Goal: Information Seeking & Learning: Check status

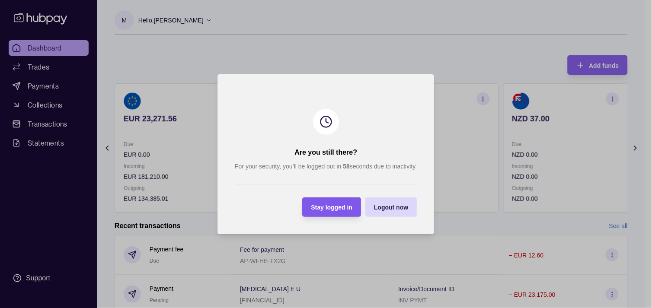
click at [326, 209] on span "Stay logged in" at bounding box center [333, 207] width 42 height 7
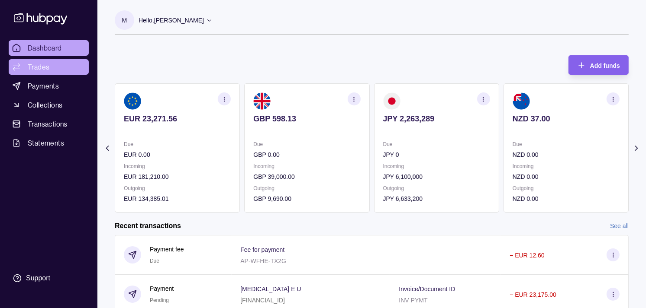
click at [42, 67] on span "Trades" at bounding box center [39, 67] width 22 height 10
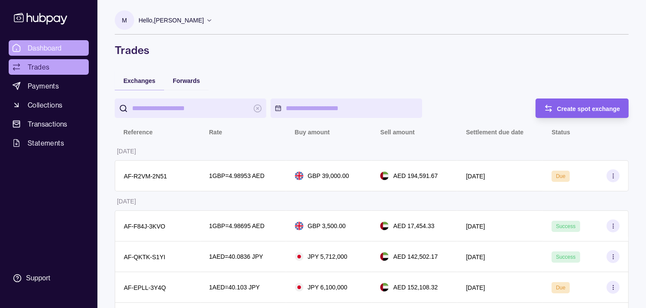
click at [45, 51] on span "Dashboard" at bounding box center [45, 48] width 34 height 10
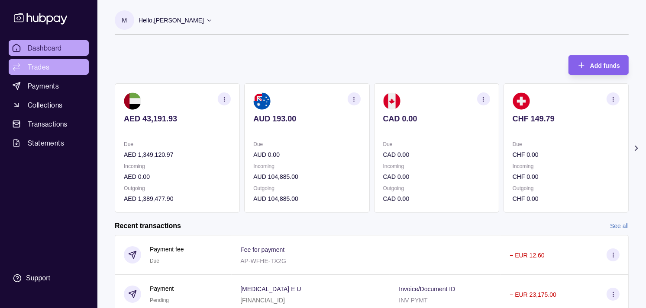
click at [36, 67] on span "Trades" at bounding box center [39, 67] width 22 height 10
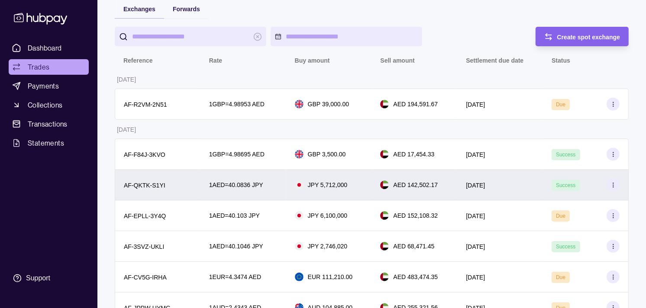
scroll to position [48, 0]
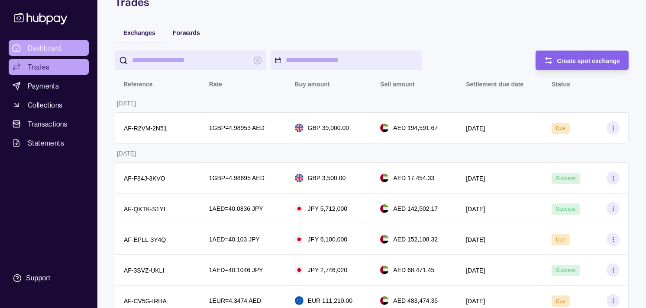
click at [44, 45] on span "Dashboard" at bounding box center [45, 48] width 34 height 10
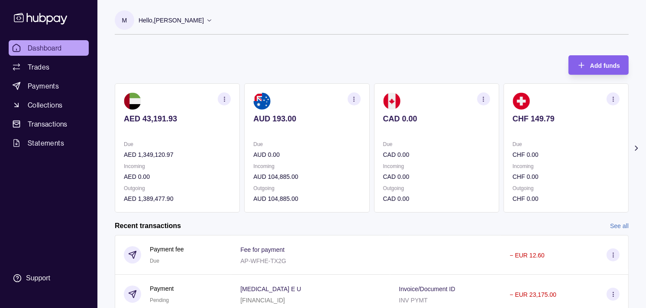
click at [457, 152] on p "CAD 0.00" at bounding box center [436, 155] width 107 height 10
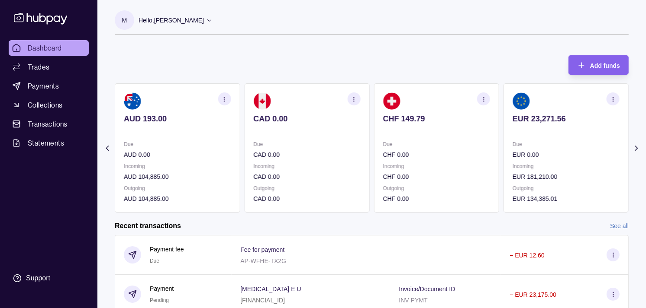
click at [454, 147] on div "Due CHF 0.00" at bounding box center [436, 150] width 107 height 20
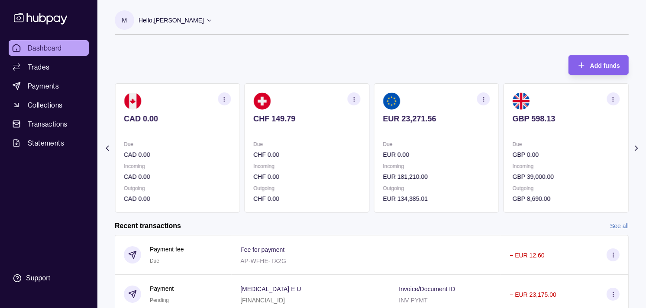
click at [439, 146] on p "Due" at bounding box center [436, 145] width 107 height 10
click at [427, 141] on div "Due EUR 0.00" at bounding box center [436, 150] width 107 height 20
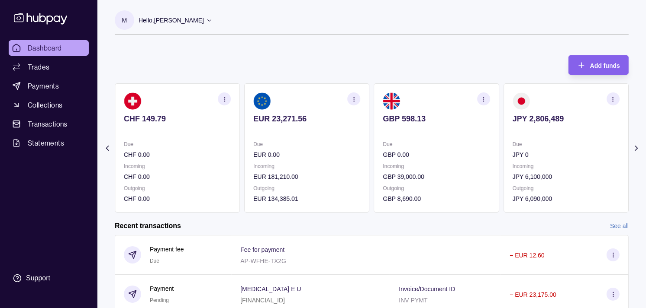
click at [408, 145] on p "Due" at bounding box center [436, 145] width 107 height 10
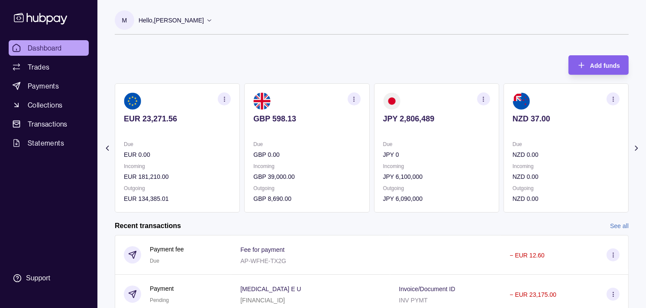
click at [485, 99] on icon "button" at bounding box center [483, 99] width 6 height 6
click at [437, 98] on link "View transactions" at bounding box center [421, 99] width 47 height 10
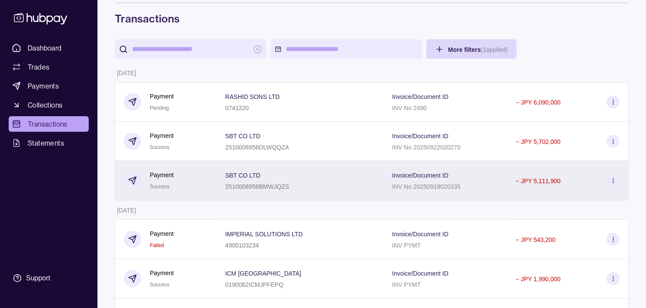
scroll to position [48, 0]
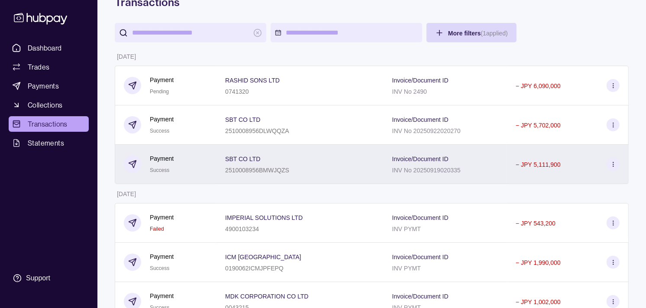
click at [198, 149] on div "Payment Success" at bounding box center [166, 164] width 102 height 39
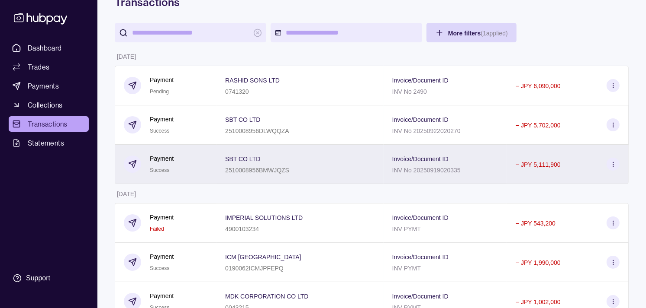
click at [193, 163] on div "Payment Success" at bounding box center [166, 164] width 84 height 21
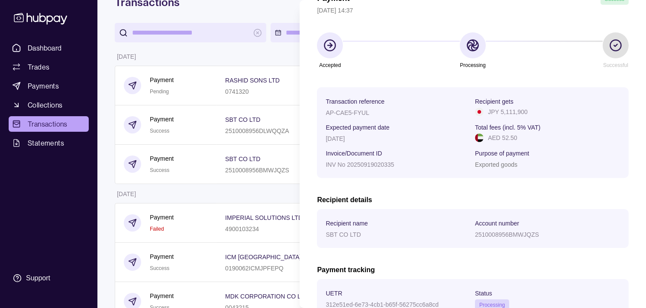
scroll to position [145, 0]
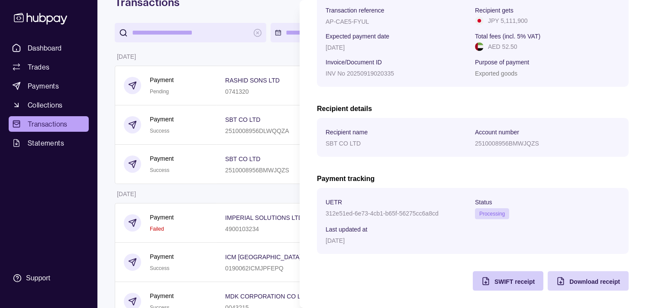
click at [495, 284] on span "SWIFT receipt" at bounding box center [514, 282] width 40 height 7
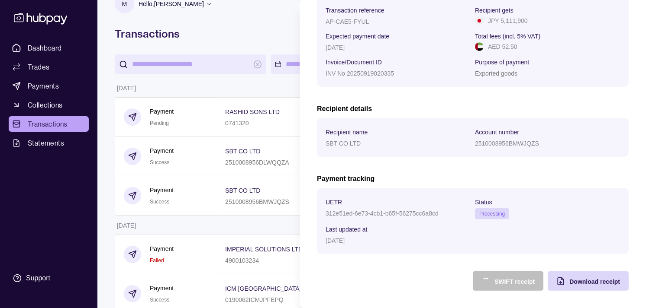
scroll to position [0, 0]
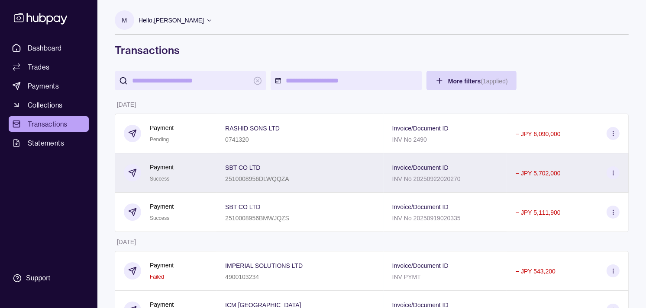
click at [175, 176] on div "Payment Success" at bounding box center [166, 173] width 84 height 21
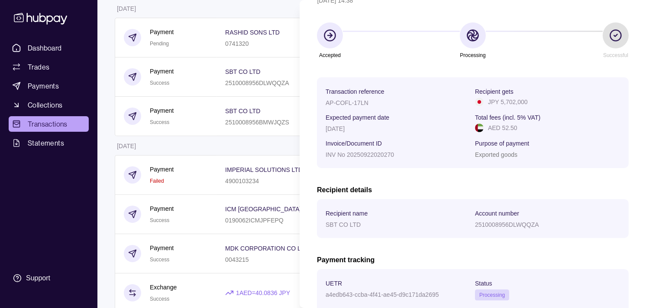
scroll to position [145, 0]
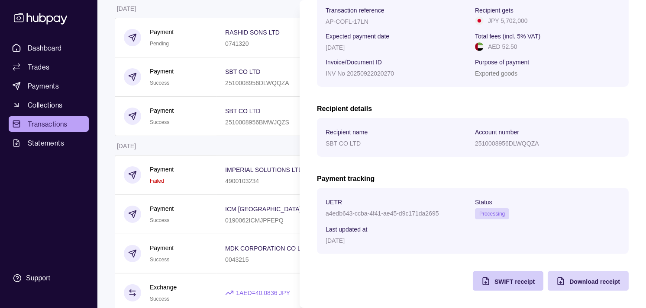
click at [482, 277] on div "SWIFT receipt" at bounding box center [501, 281] width 66 height 19
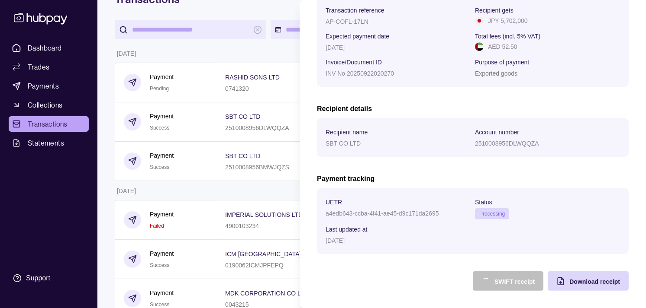
scroll to position [0, 0]
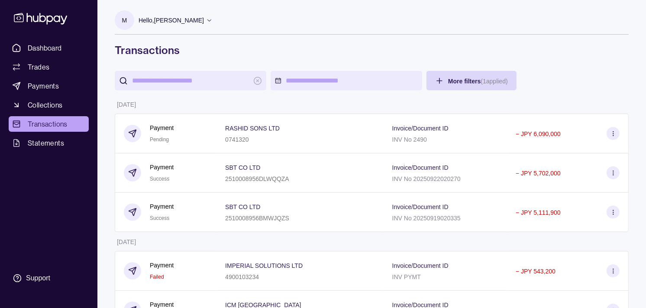
click at [40, 47] on span "Dashboard" at bounding box center [45, 48] width 34 height 10
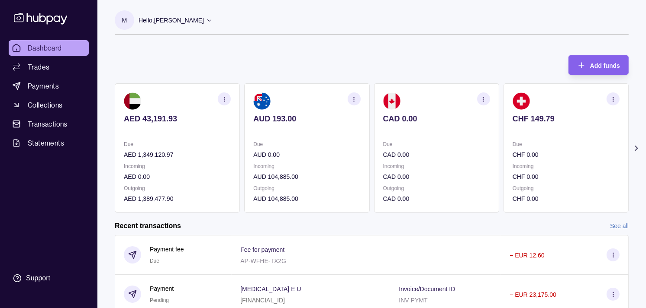
click at [374, 132] on section "CAD 0.00 Due CAD 0.00 Incoming CAD 0.00 Outgoing CAD 0.00" at bounding box center [436, 148] width 125 height 129
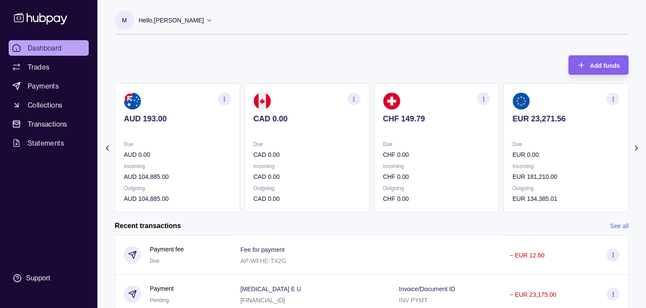
click at [314, 146] on section "CAD 0.00 Due CAD 0.00 Incoming CAD 0.00 Outgoing CAD 0.00" at bounding box center [306, 148] width 125 height 129
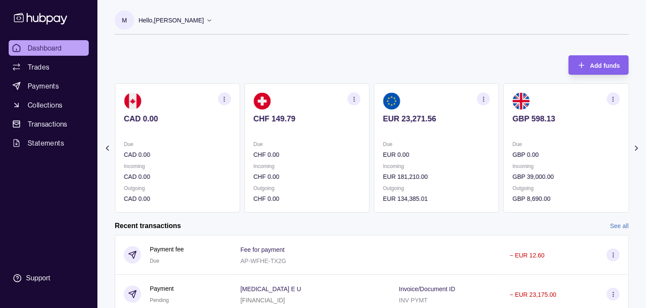
click at [318, 150] on p "CHF 0.00" at bounding box center [306, 155] width 107 height 10
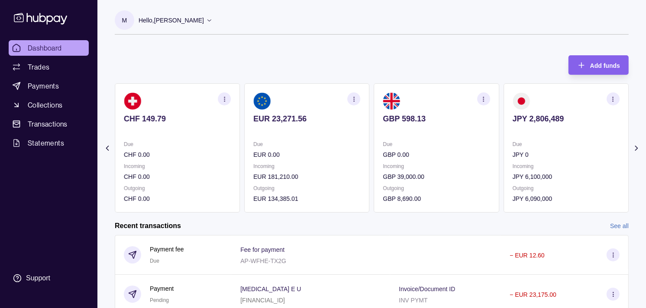
click at [353, 97] on icon "button" at bounding box center [353, 99] width 6 height 6
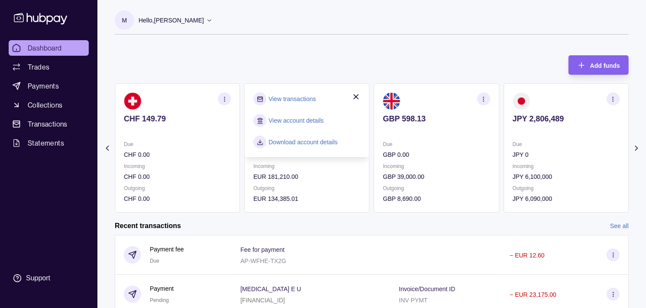
click at [295, 97] on link "View transactions" at bounding box center [291, 99] width 47 height 10
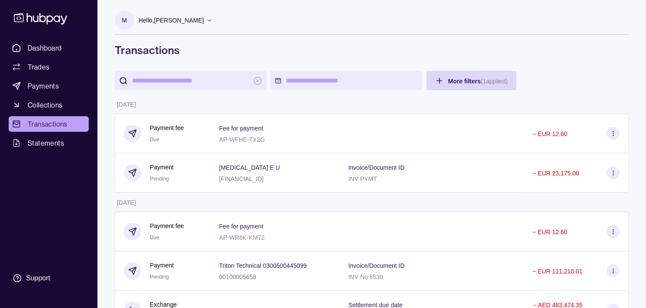
click at [48, 119] on span "Transactions" at bounding box center [48, 124] width 40 height 10
click at [48, 47] on span "Dashboard" at bounding box center [45, 48] width 34 height 10
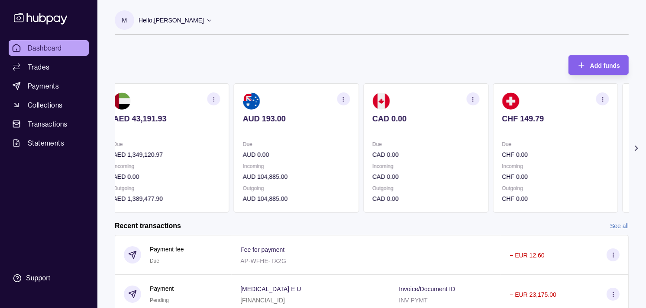
click at [504, 165] on div "Due CHF 0.00 Incoming CHF 0.00 Outgoing CHF 0.00" at bounding box center [554, 172] width 107 height 64
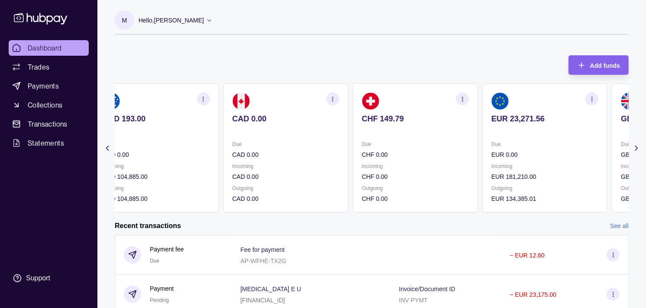
click at [555, 165] on p "Incoming" at bounding box center [544, 167] width 107 height 10
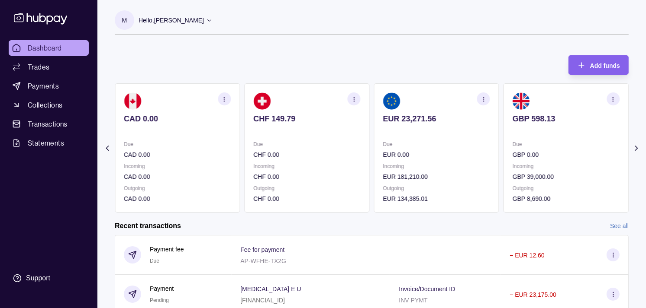
click at [534, 136] on section "GBP 598.13 Due GBP 0.00 Incoming GBP 39,000.00 Outgoing GBP 8,690.00" at bounding box center [565, 148] width 125 height 129
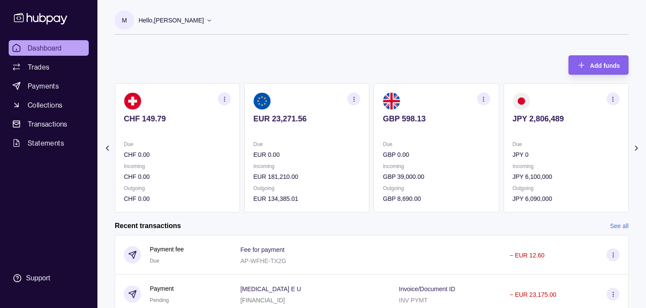
click at [482, 98] on icon "button" at bounding box center [483, 99] width 6 height 6
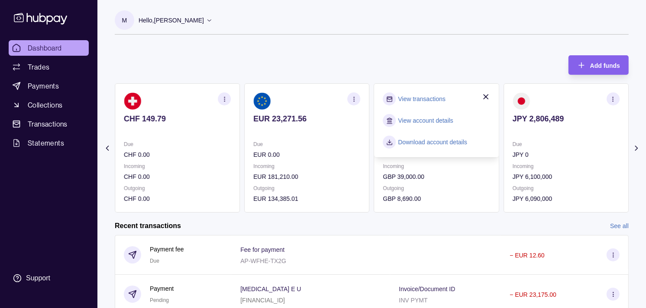
click at [425, 96] on link "View transactions" at bounding box center [421, 99] width 47 height 10
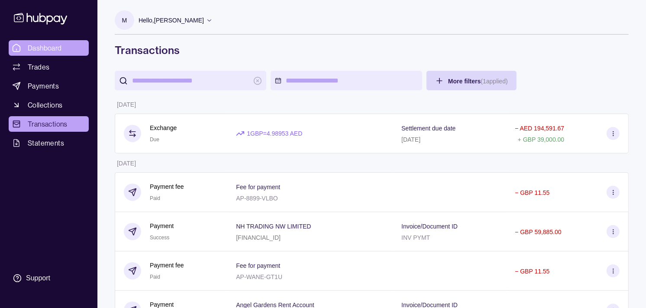
click at [68, 45] on link "Dashboard" at bounding box center [49, 48] width 80 height 16
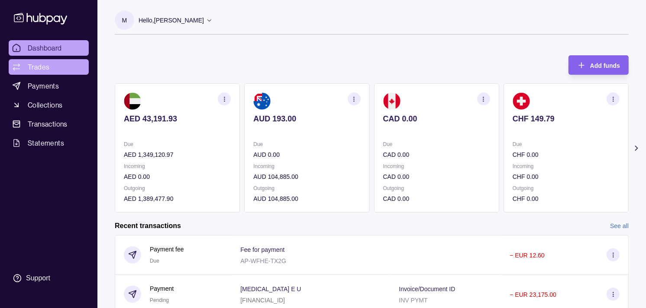
click at [47, 68] on span "Trades" at bounding box center [39, 67] width 22 height 10
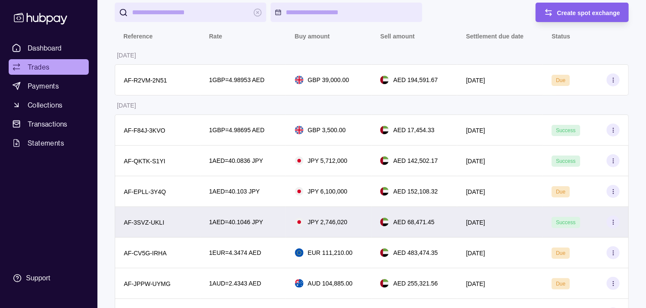
scroll to position [48, 0]
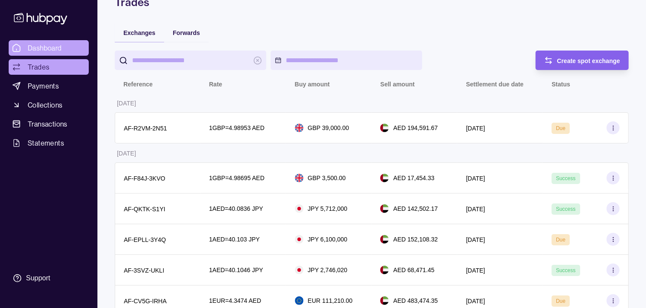
click at [61, 45] on span "Dashboard" at bounding box center [45, 48] width 34 height 10
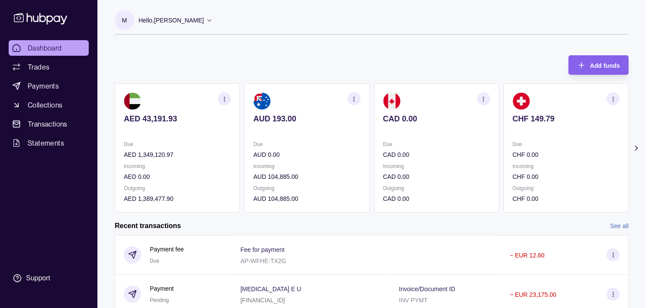
click at [430, 119] on p "CAD 0.00" at bounding box center [436, 119] width 107 height 10
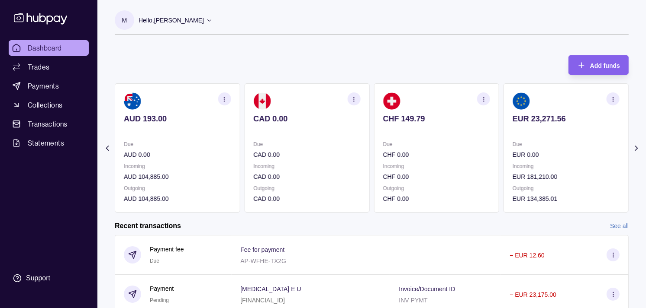
click at [435, 125] on div "CHF 149.79" at bounding box center [436, 124] width 107 height 21
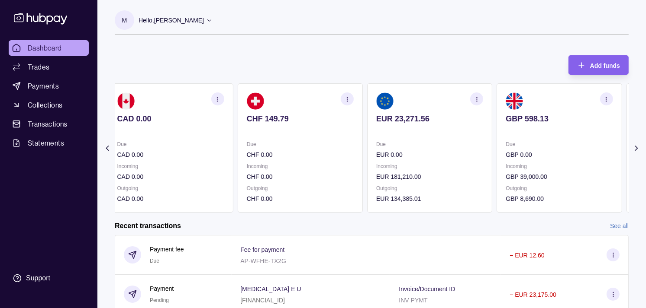
click at [447, 132] on p at bounding box center [429, 131] width 107 height 10
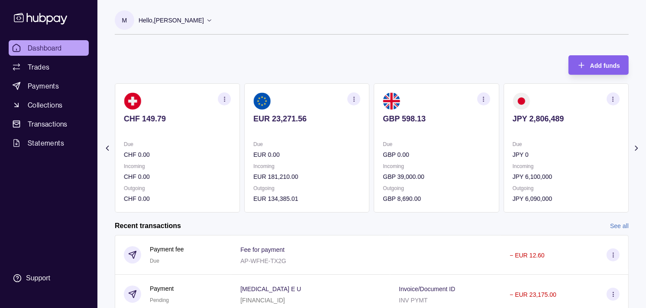
click at [448, 131] on p at bounding box center [436, 131] width 107 height 10
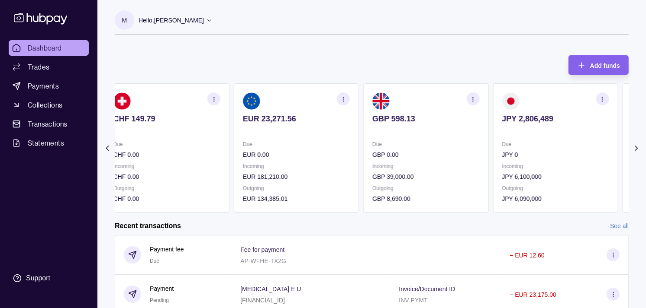
click at [429, 130] on p at bounding box center [425, 131] width 107 height 10
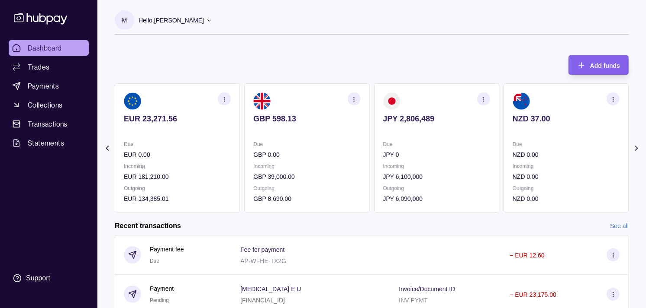
click at [418, 126] on p at bounding box center [436, 131] width 107 height 10
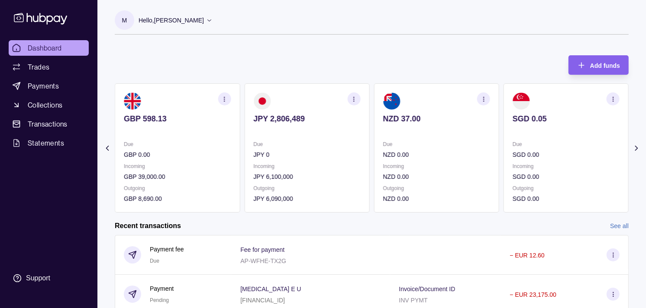
click at [401, 117] on div "NZD 37.00" at bounding box center [436, 124] width 107 height 21
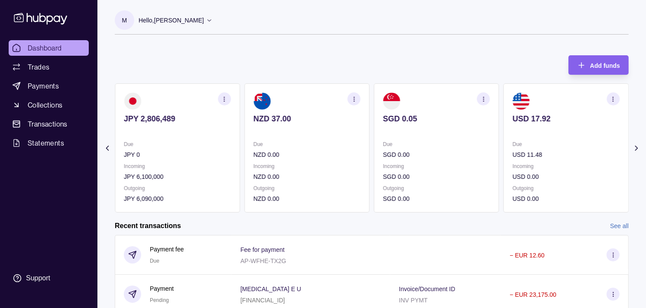
click at [452, 132] on p at bounding box center [436, 131] width 107 height 10
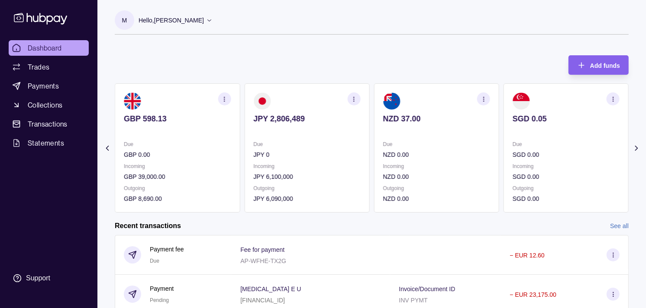
click at [459, 130] on p at bounding box center [436, 131] width 107 height 10
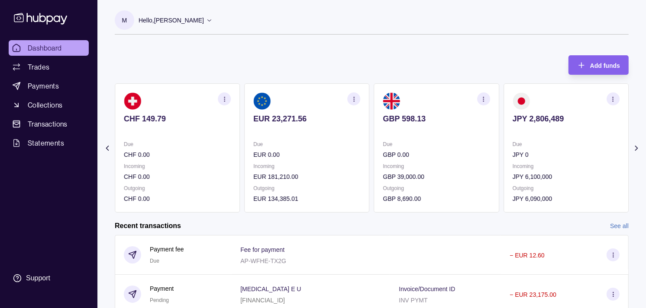
click at [231, 151] on div "Due CHF 0.00" at bounding box center [177, 150] width 107 height 20
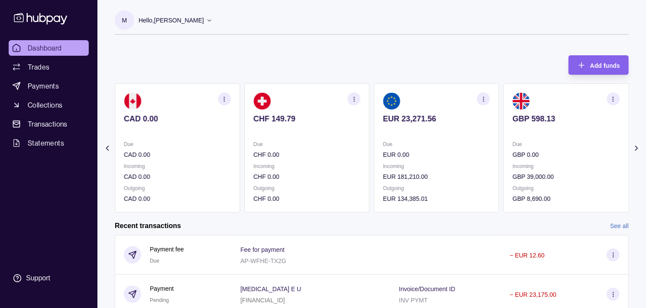
click at [230, 141] on p "Due" at bounding box center [177, 145] width 107 height 10
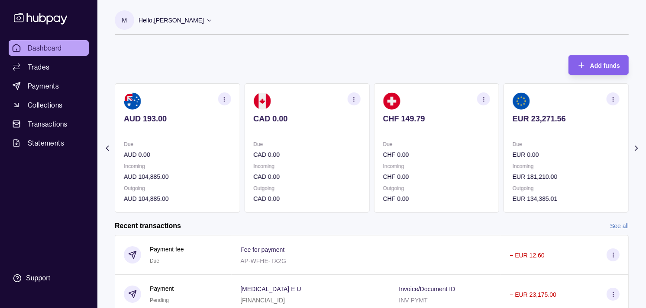
click at [374, 153] on section "CHF 149.79 Due CHF 0.00 Incoming CHF 0.00 Outgoing CHF 0.00" at bounding box center [436, 148] width 125 height 129
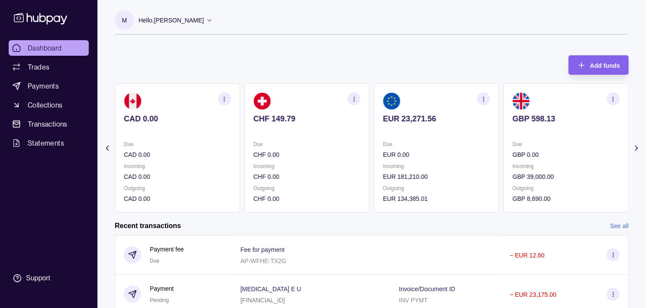
click at [341, 139] on section "CHF 149.79 Due CHF 0.00 Incoming CHF 0.00 Outgoing CHF 0.00" at bounding box center [306, 148] width 125 height 129
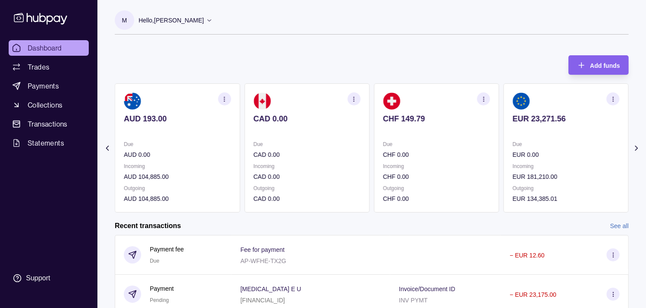
click at [260, 143] on section "CAD 0.00 Due CAD 0.00 Incoming CAD 0.00 Outgoing CAD 0.00" at bounding box center [306, 148] width 125 height 129
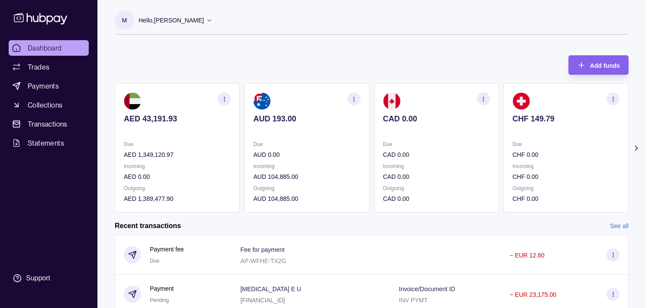
click at [297, 125] on div "AUD 193.00" at bounding box center [306, 124] width 107 height 21
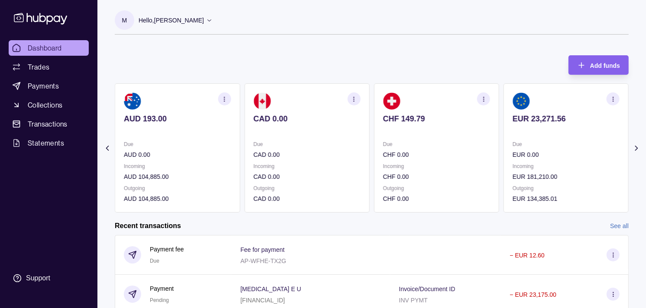
click at [322, 130] on p at bounding box center [306, 131] width 107 height 10
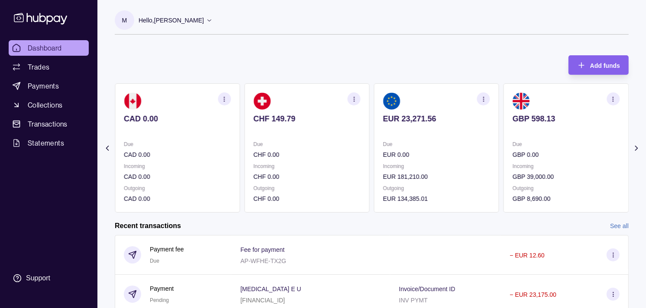
click at [345, 130] on p at bounding box center [306, 131] width 107 height 10
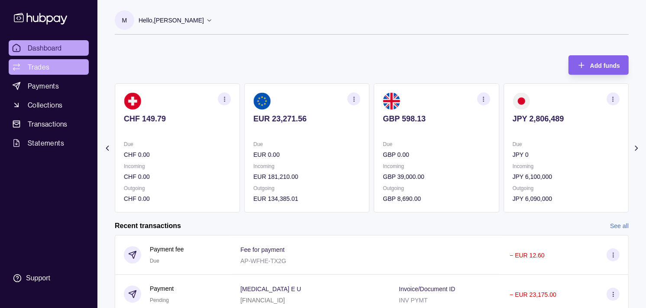
click at [58, 70] on link "Trades" at bounding box center [49, 67] width 80 height 16
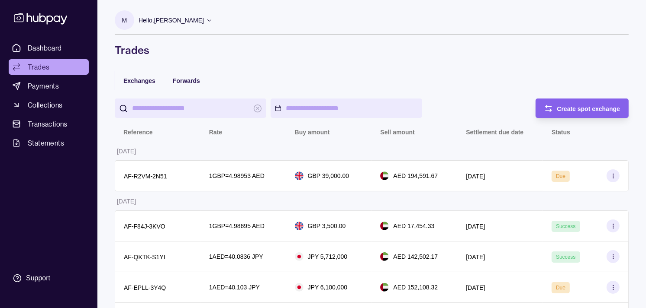
click at [204, 16] on p "Hello, [PERSON_NAME]" at bounding box center [170, 21] width 65 height 10
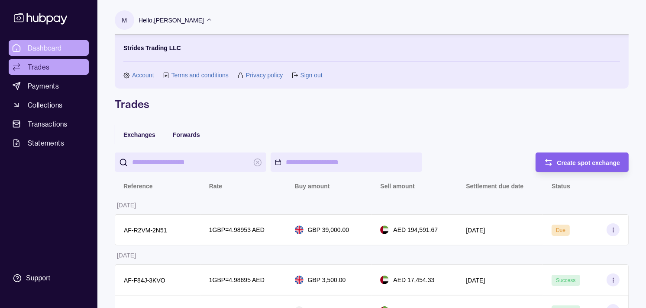
click at [58, 50] on span "Dashboard" at bounding box center [45, 48] width 34 height 10
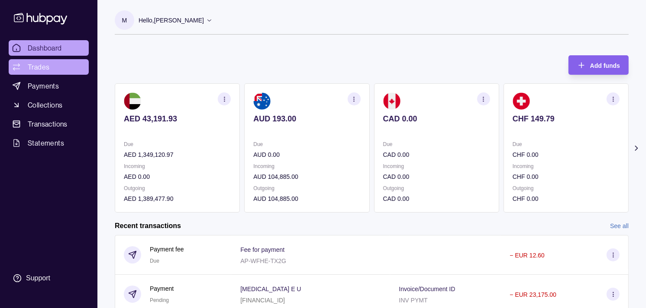
click at [46, 63] on span "Trades" at bounding box center [39, 67] width 22 height 10
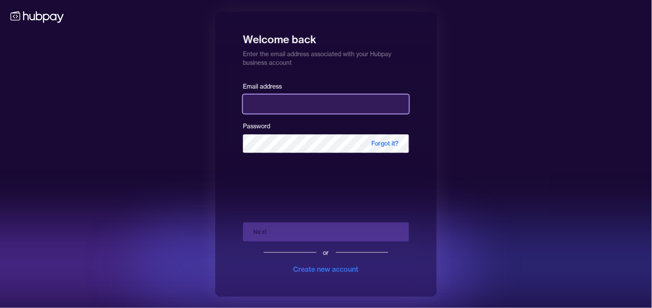
type input "**********"
